Goal: Find specific page/section: Find specific page/section

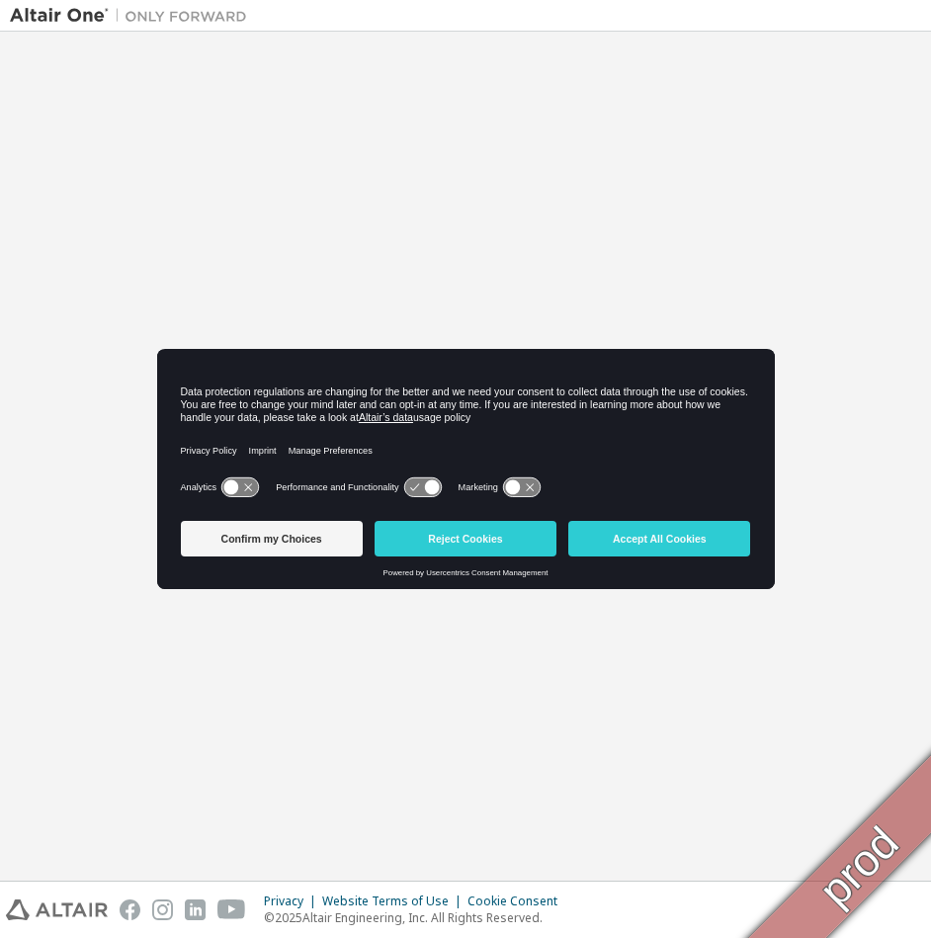
click at [627, 542] on button "Accept All Cookies" at bounding box center [659, 539] width 182 height 36
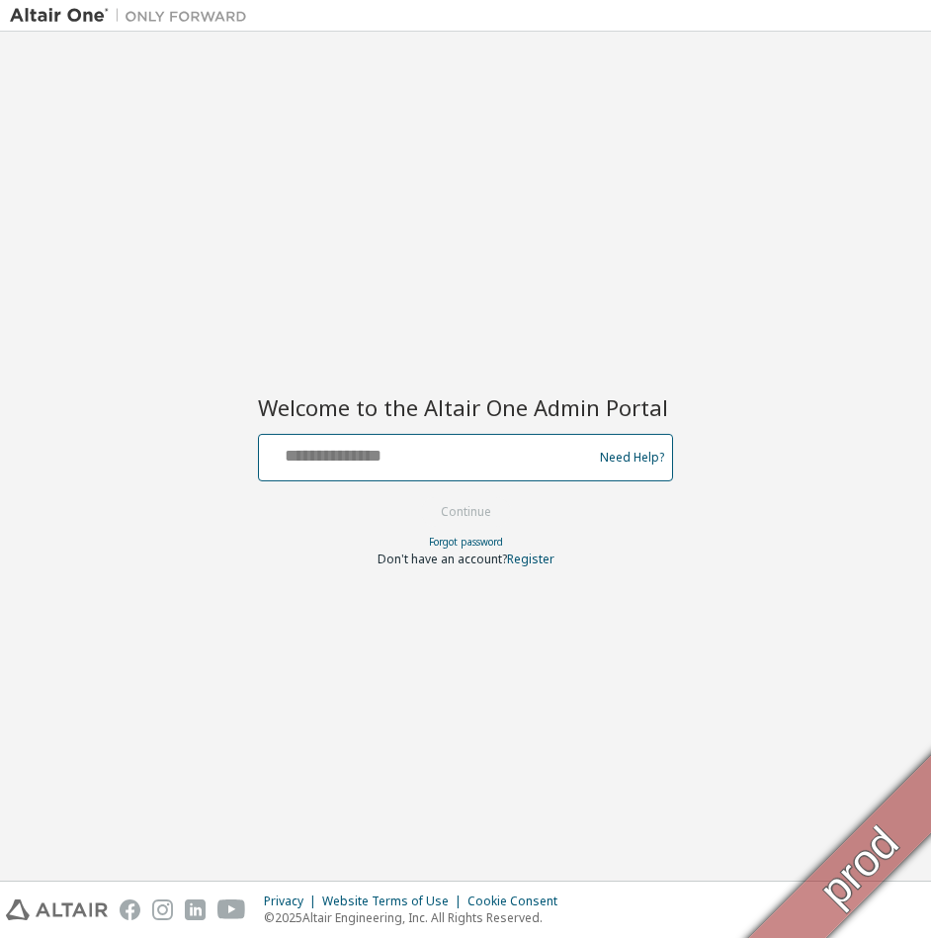
click at [478, 459] on input "text" at bounding box center [428, 453] width 323 height 29
type input "**********"
click at [420, 497] on button "Continue" at bounding box center [466, 512] width 92 height 30
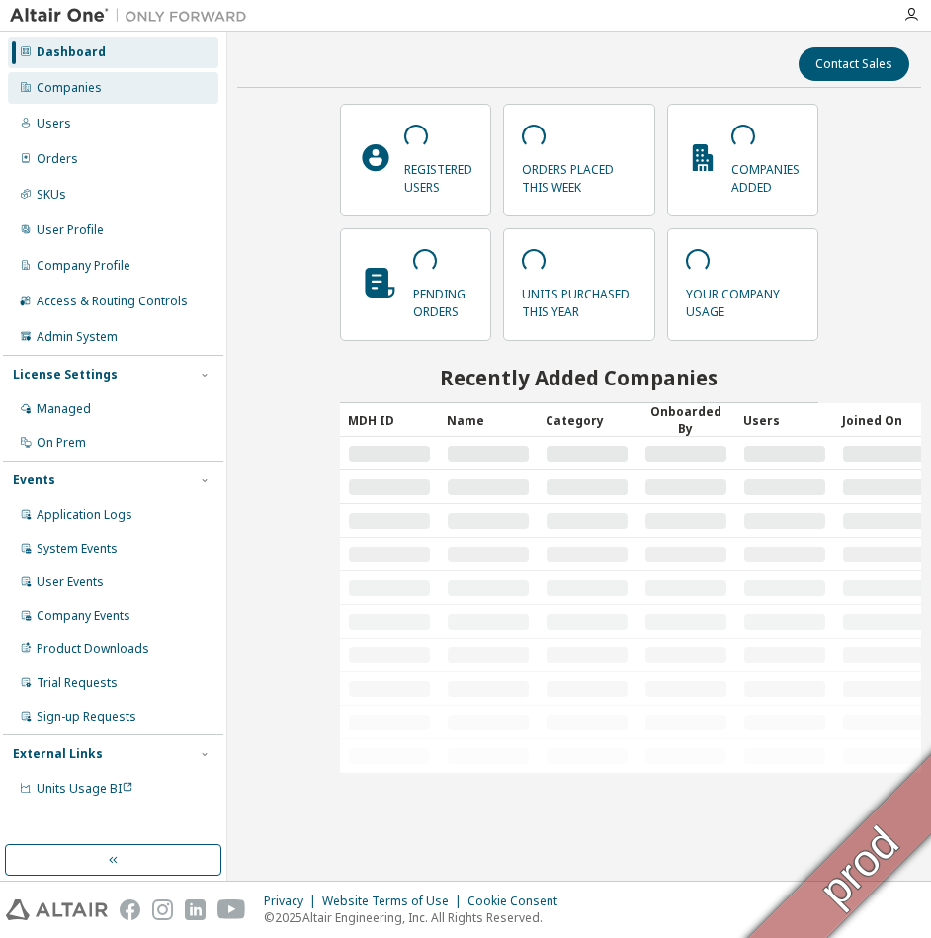
click at [75, 95] on div "Companies" at bounding box center [69, 88] width 65 height 16
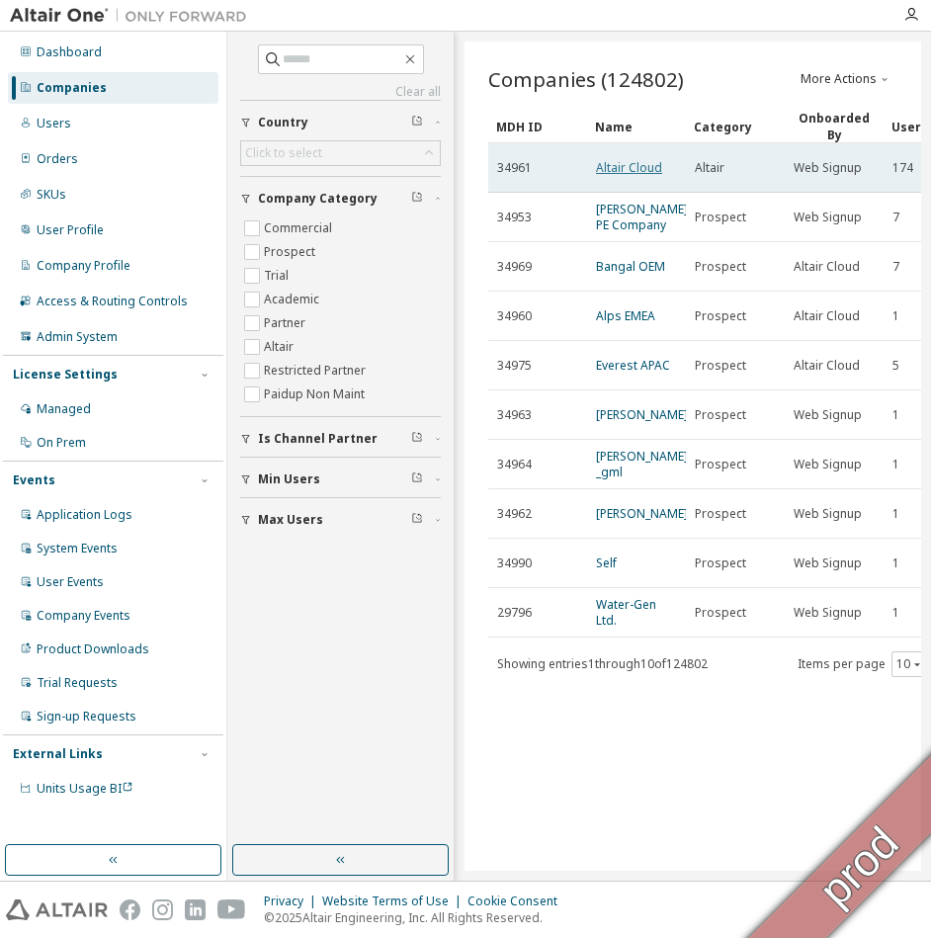
click at [637, 159] on link "Altair Cloud" at bounding box center [629, 167] width 66 height 17
